Goal: Use online tool/utility: Utilize a website feature to perform a specific function

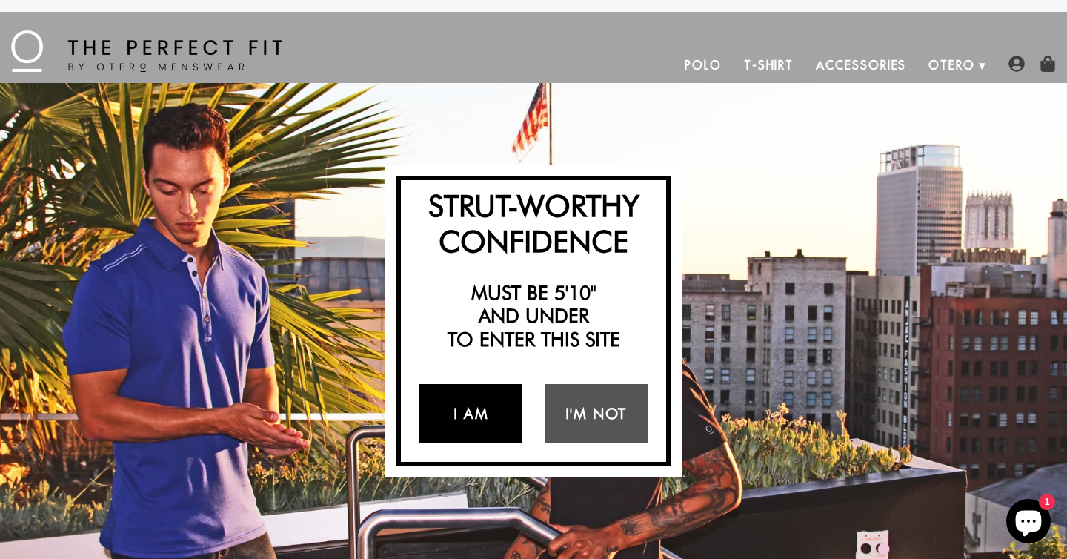
click at [480, 411] on link "I Am" at bounding box center [470, 413] width 103 height 59
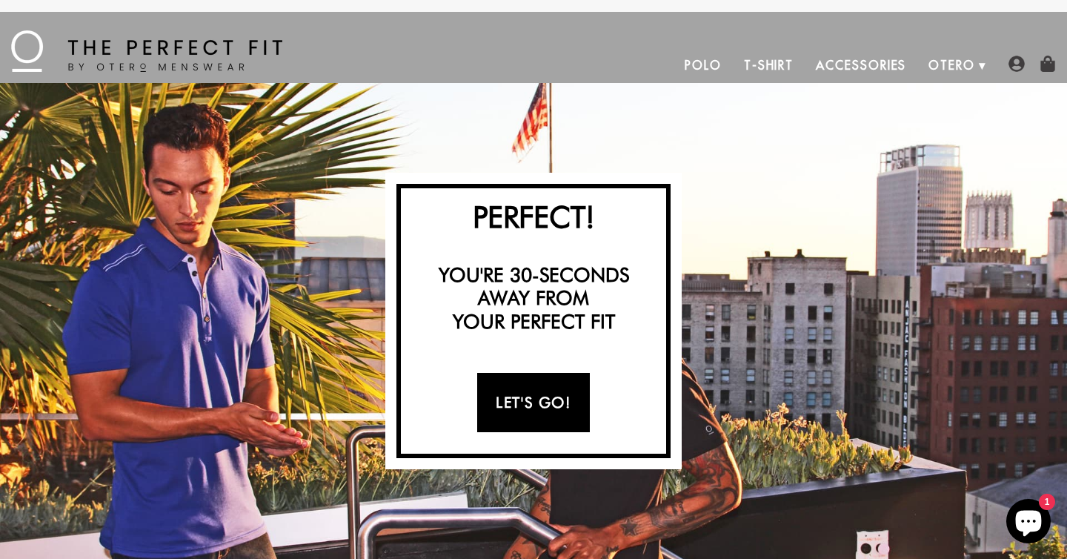
click at [507, 406] on link "Let's Go!" at bounding box center [533, 402] width 112 height 59
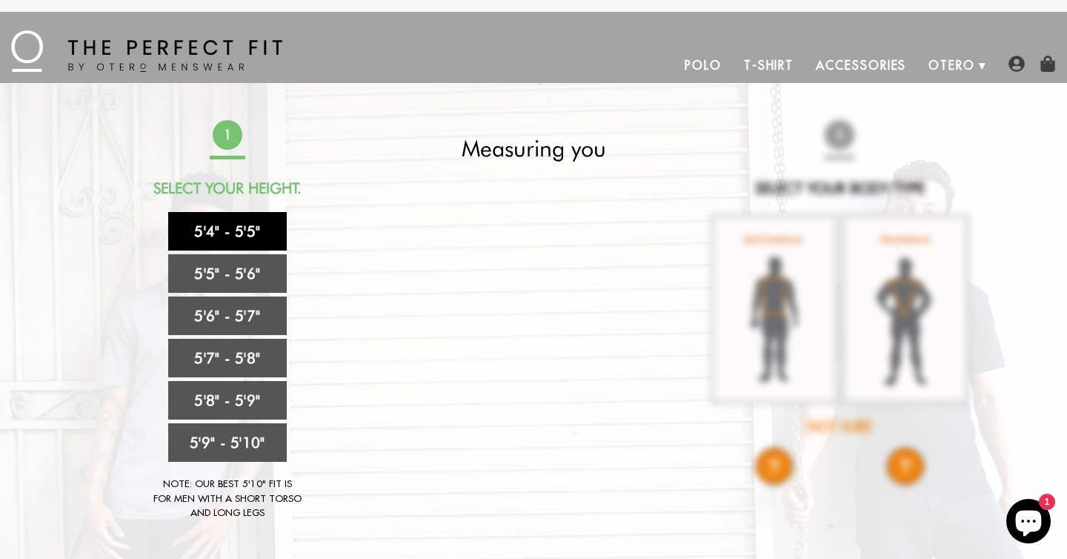
click at [262, 230] on link "5'4" - 5'5"" at bounding box center [227, 231] width 119 height 39
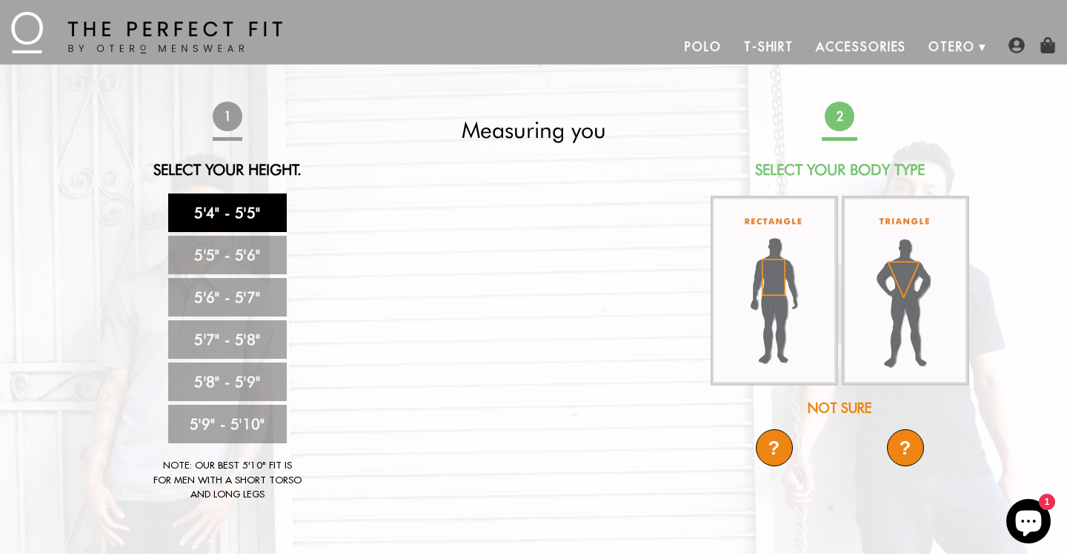
scroll to position [24, 0]
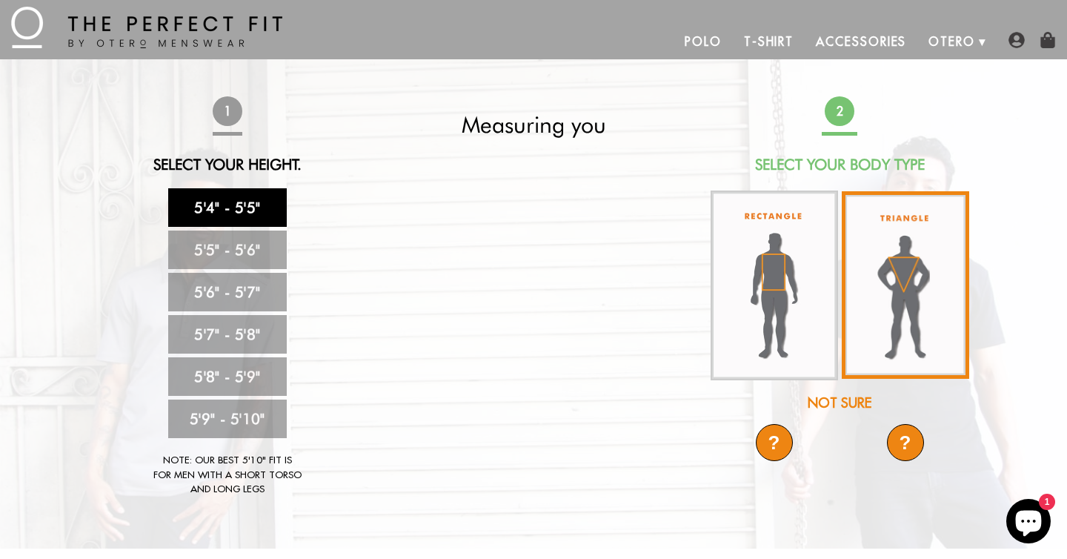
click at [905, 308] on img at bounding box center [905, 284] width 127 height 187
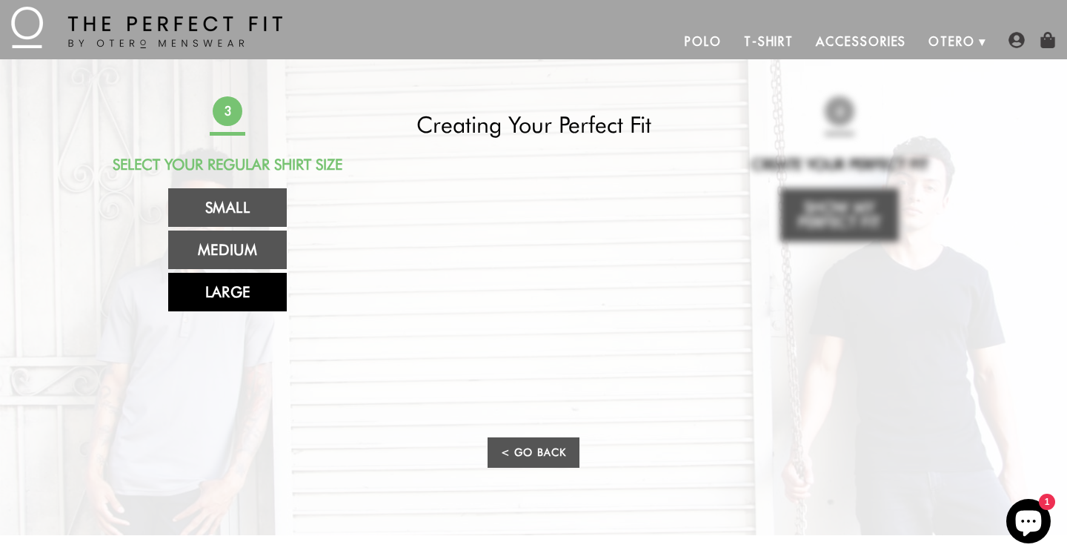
click at [262, 302] on link "Large" at bounding box center [227, 292] width 119 height 39
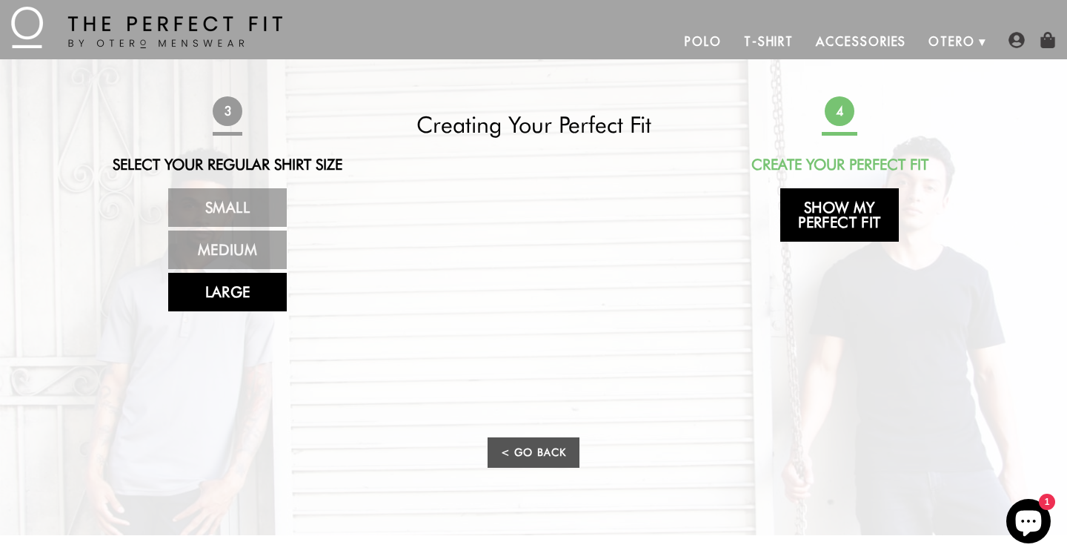
click at [800, 214] on link "Show My Perfect Fit" at bounding box center [839, 214] width 119 height 53
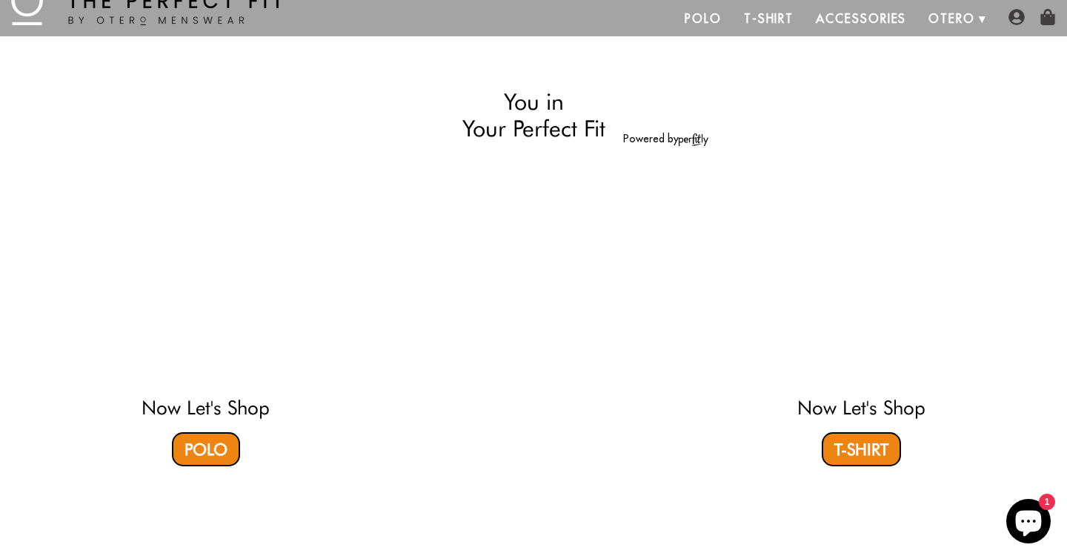
select select "triangle"
select select "L"
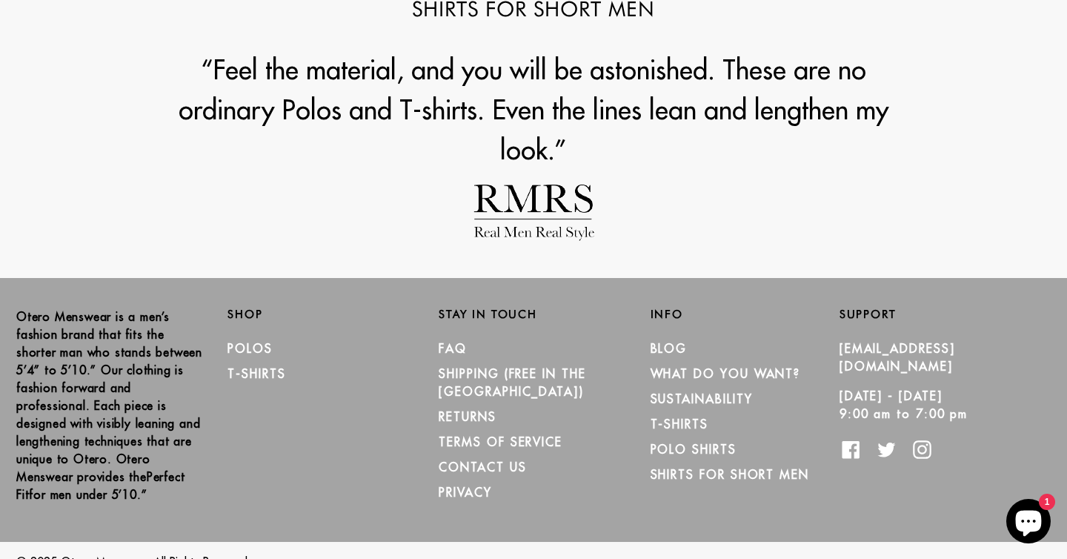
scroll to position [2005, 0]
